Goal: Information Seeking & Learning: Learn about a topic

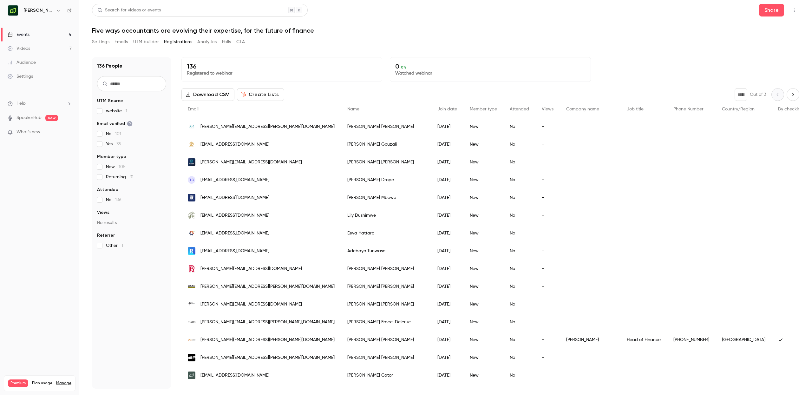
click at [25, 35] on div "Events" at bounding box center [19, 34] width 22 height 6
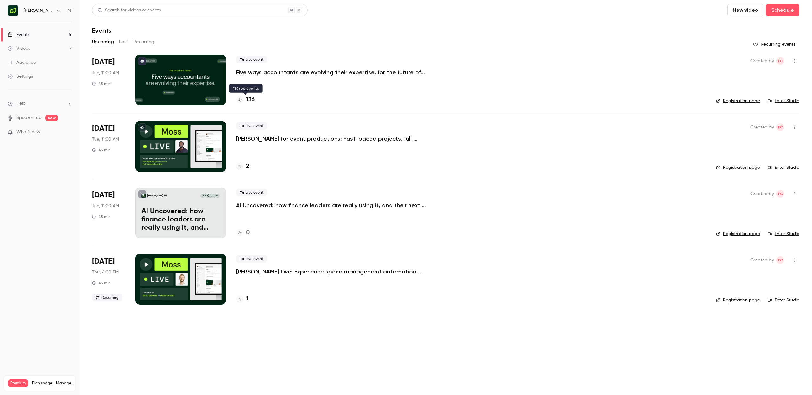
click at [248, 99] on h4 "136" at bounding box center [250, 100] width 9 height 9
